Goal: Information Seeking & Learning: Find specific fact

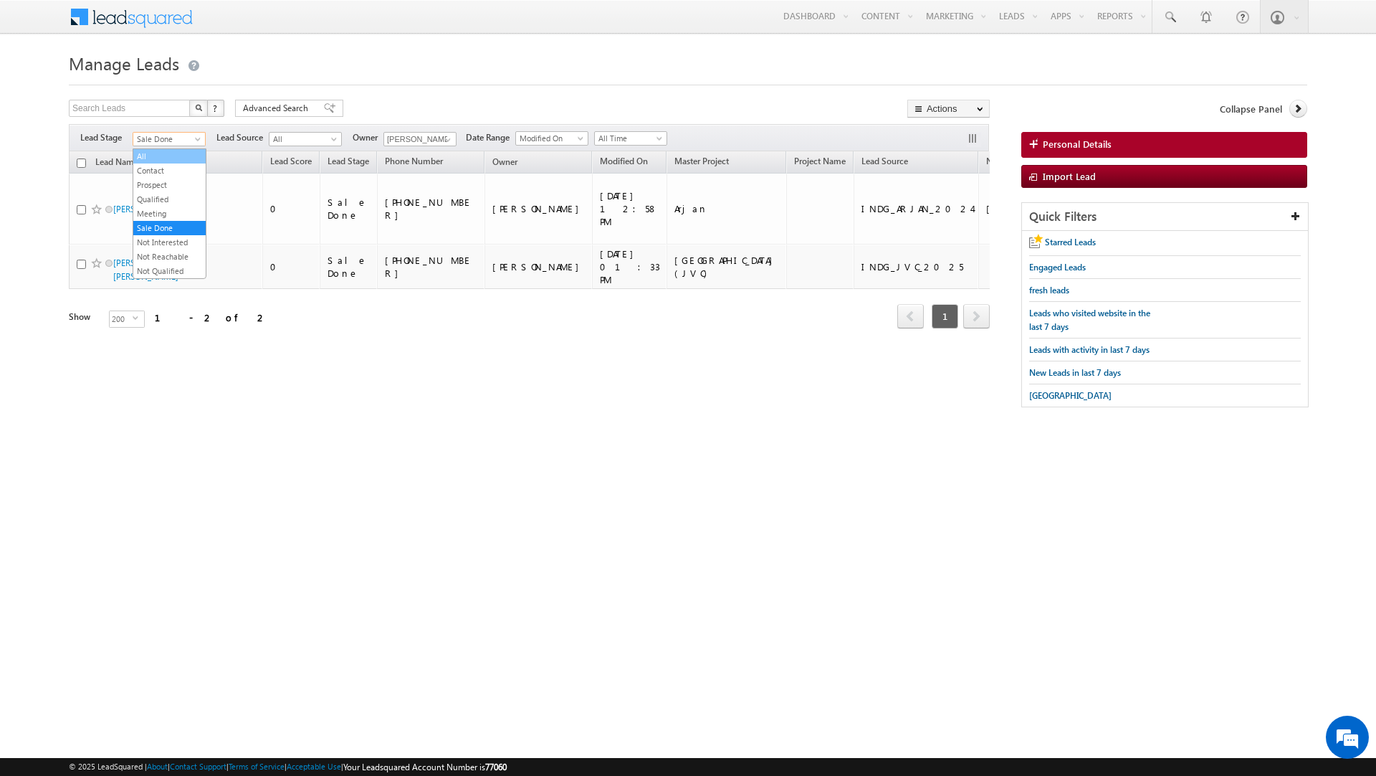
click at [166, 151] on link "All" at bounding box center [169, 156] width 72 height 13
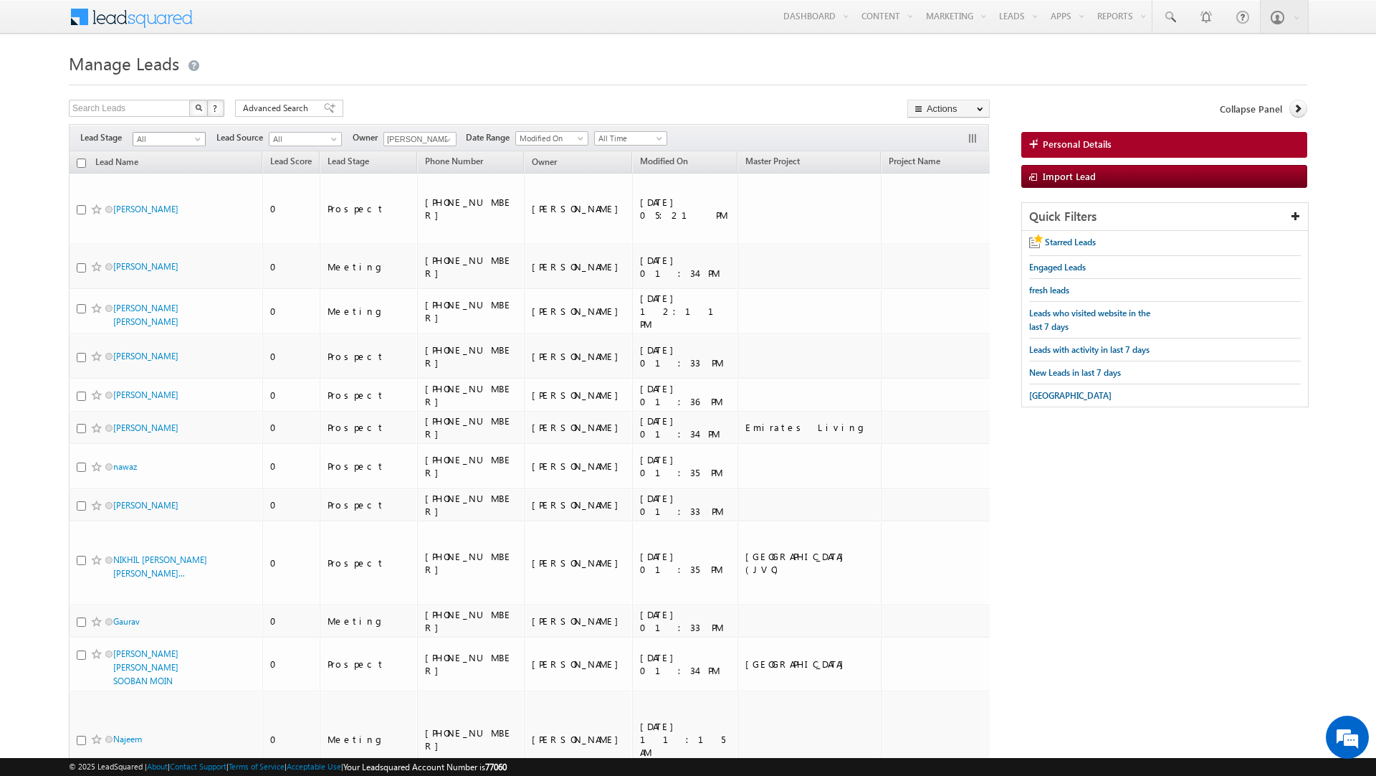
click at [174, 143] on span "All" at bounding box center [167, 139] width 68 height 13
click at [160, 171] on link "Contact" at bounding box center [169, 170] width 72 height 13
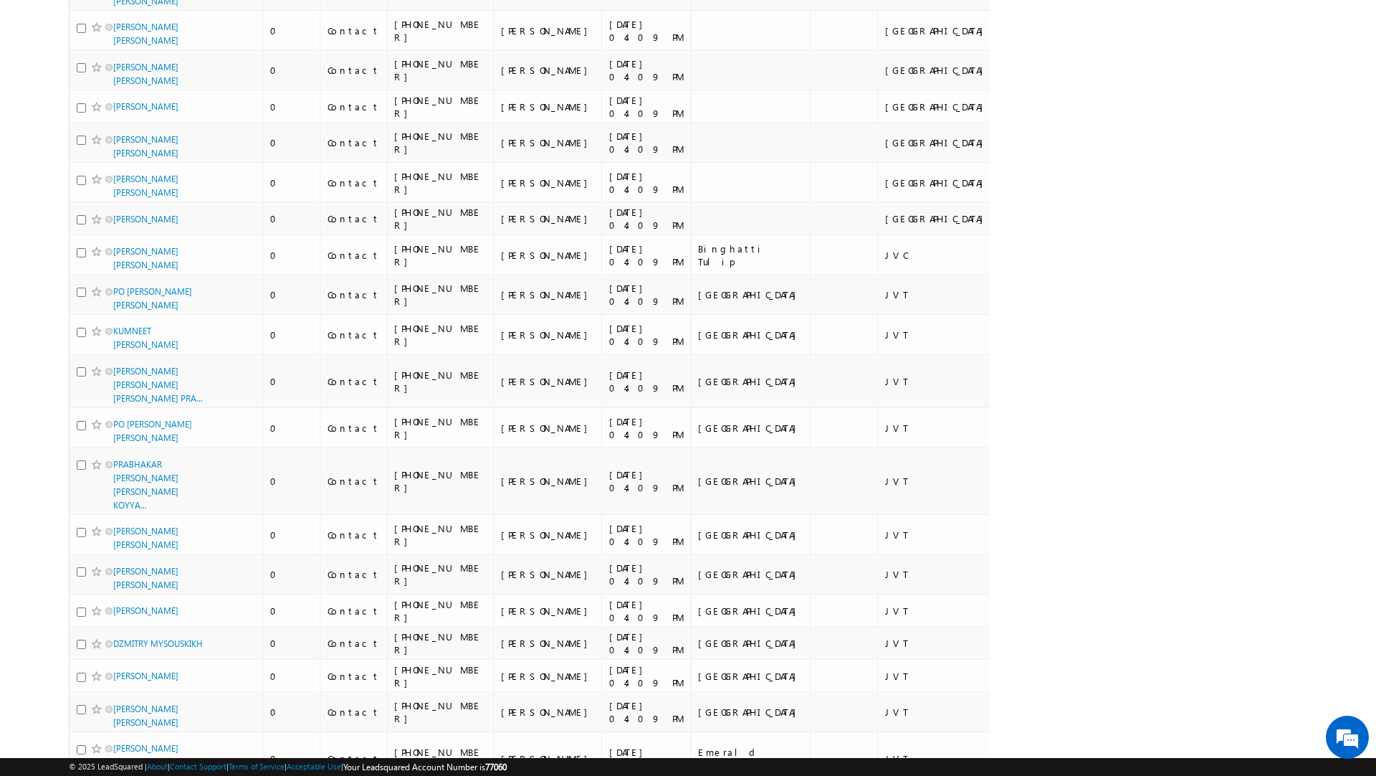
scroll to position [0, 0]
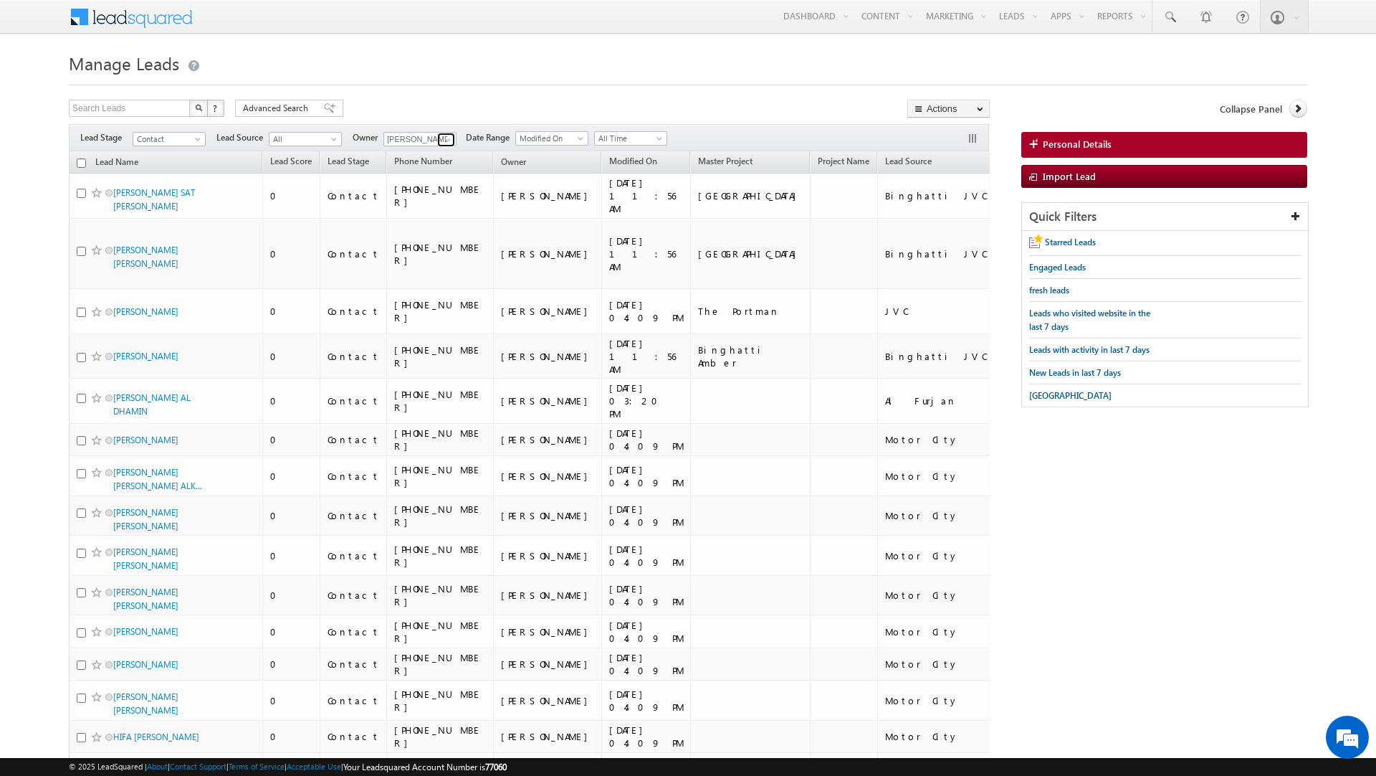
click at [445, 139] on span at bounding box center [447, 139] width 11 height 11
click at [420, 158] on link "Any" at bounding box center [454, 155] width 143 height 16
type input "Any"
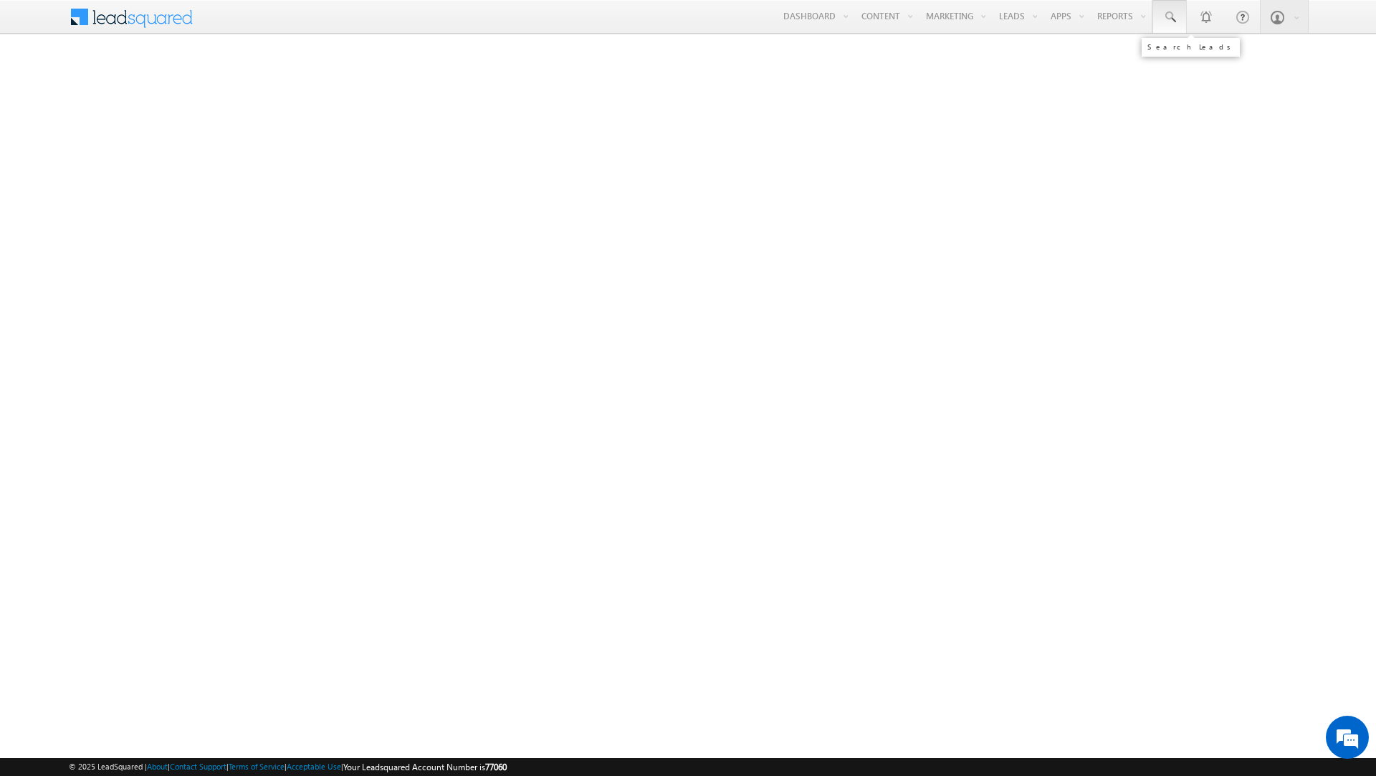
click at [1165, 16] on span at bounding box center [1170, 17] width 14 height 14
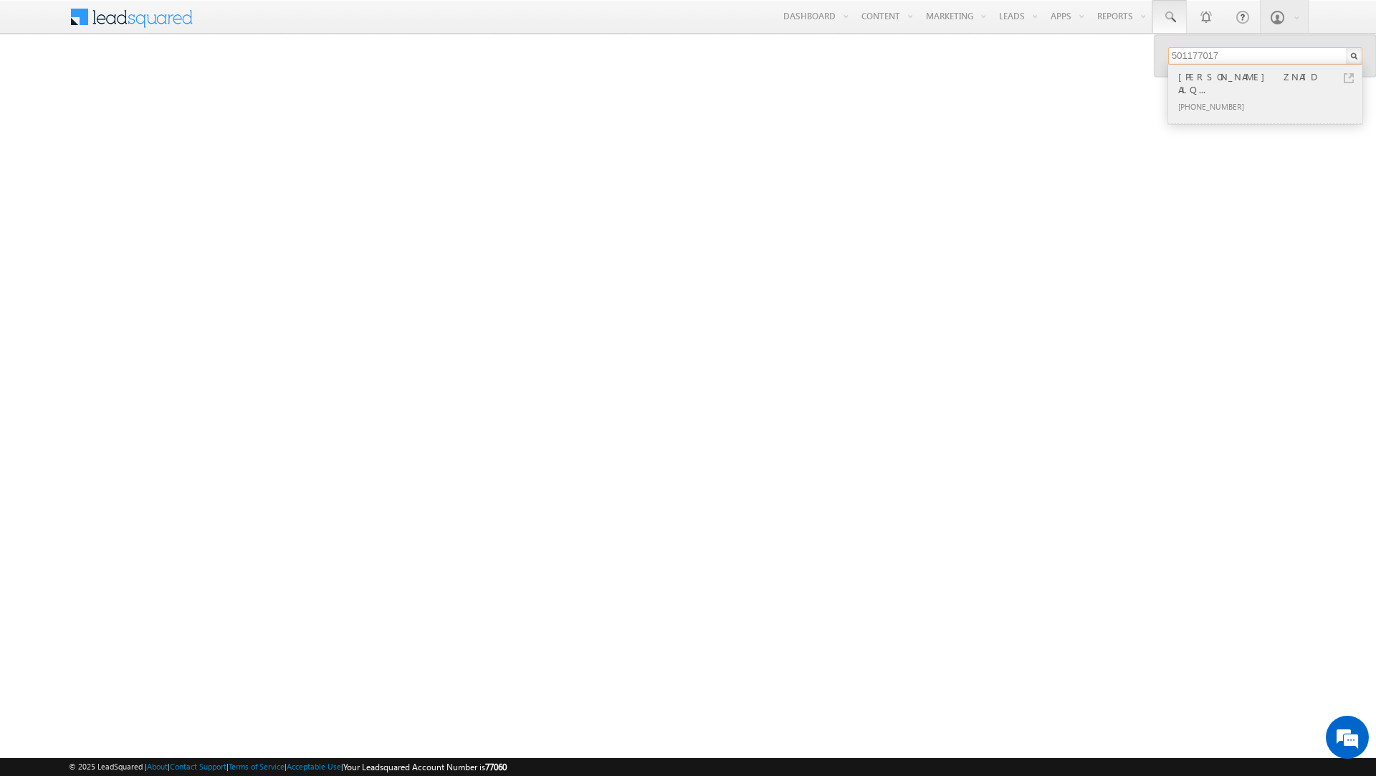
type input "501177017"
click at [1348, 82] on link at bounding box center [1349, 78] width 10 height 10
click at [1191, 58] on input "501177017" at bounding box center [1265, 55] width 194 height 17
click at [1340, 14] on div "Menu Sanjay Rajpurohit sanja y.raj puroh it@in dglob al.ae indgl" at bounding box center [688, 17] width 1376 height 35
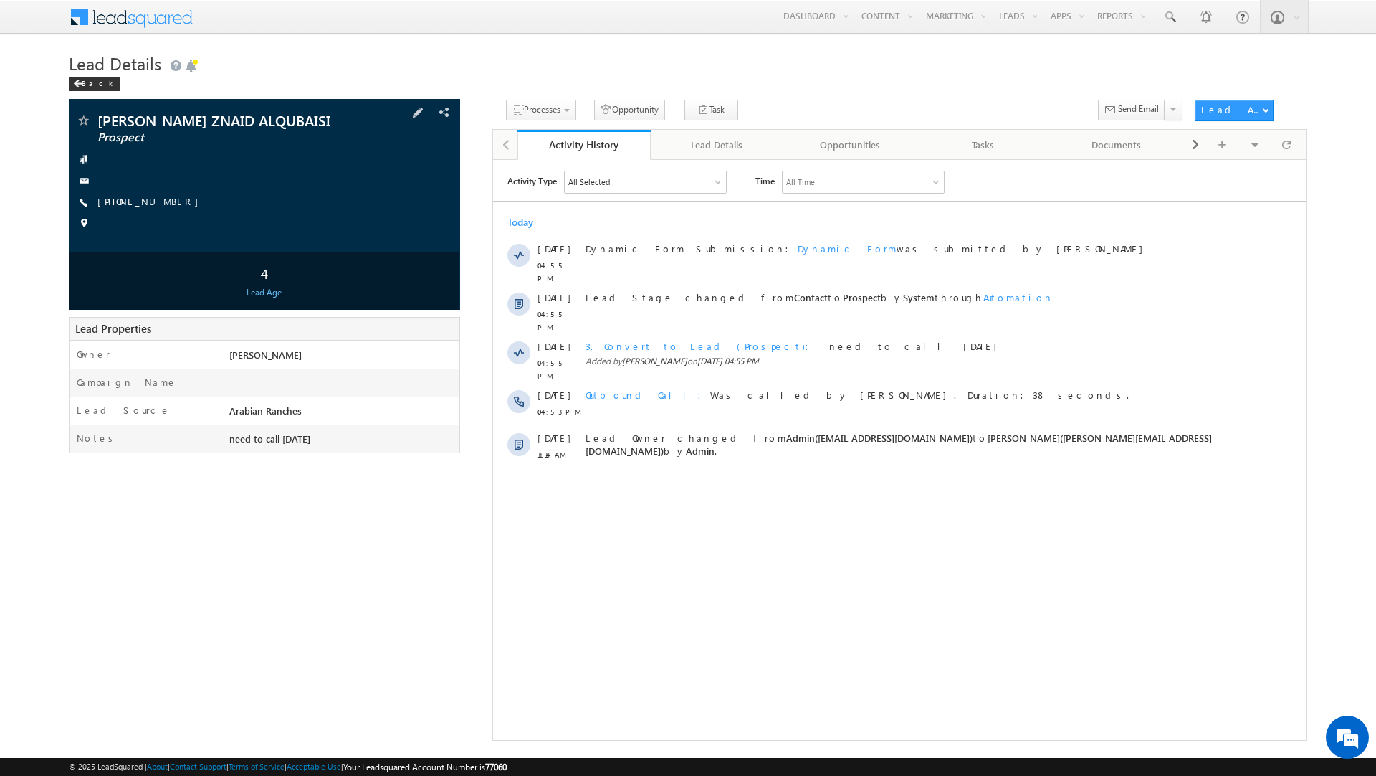
drag, startPoint x: 97, startPoint y: 113, endPoint x: 178, endPoint y: 133, distance: 82.8
click at [176, 128] on span "[PERSON_NAME] ZNAID ALQUBAISI" at bounding box center [219, 120] width 245 height 14
drag, startPoint x: 175, startPoint y: 135, endPoint x: 96, endPoint y: 117, distance: 80.9
click at [93, 120] on div "[PERSON_NAME] ZNAID ALQUBAISI Prospect" at bounding box center [264, 120] width 377 height 14
copy div "[PERSON_NAME] ZNAID ALQUBAISI"
